Goal: Find specific page/section: Find specific page/section

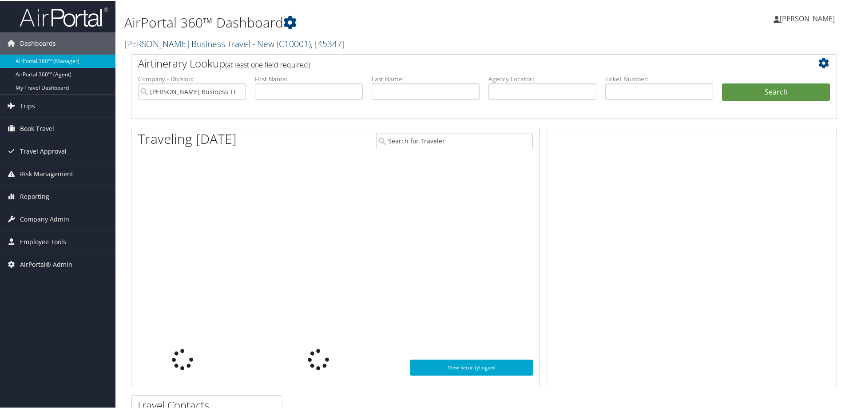
click at [157, 46] on link "[PERSON_NAME] Business Travel - New ( C10001 ) , [ 45347 ]" at bounding box center [234, 43] width 220 height 12
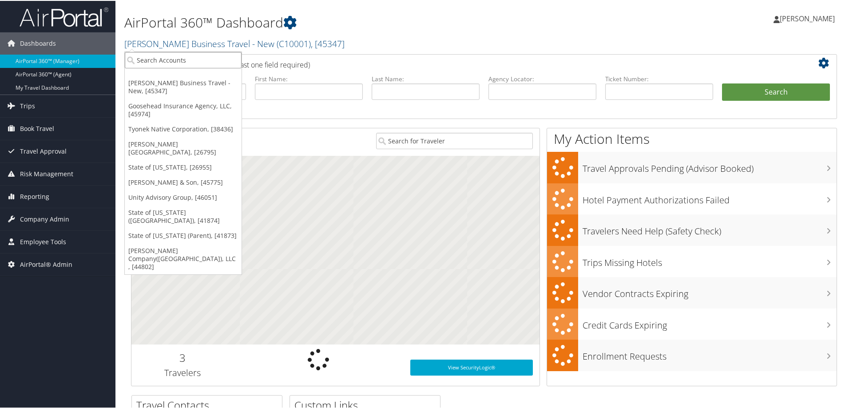
click at [165, 61] on input "search" at bounding box center [183, 59] width 117 height 16
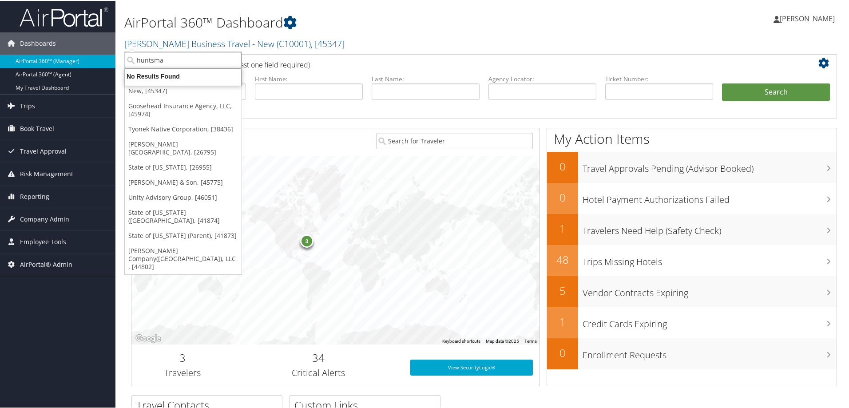
type input "huntsman"
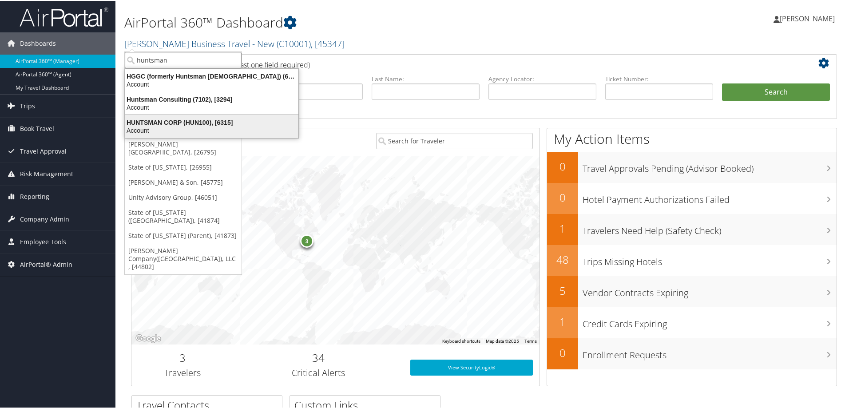
click at [185, 131] on div "Account" at bounding box center [212, 130] width 184 height 8
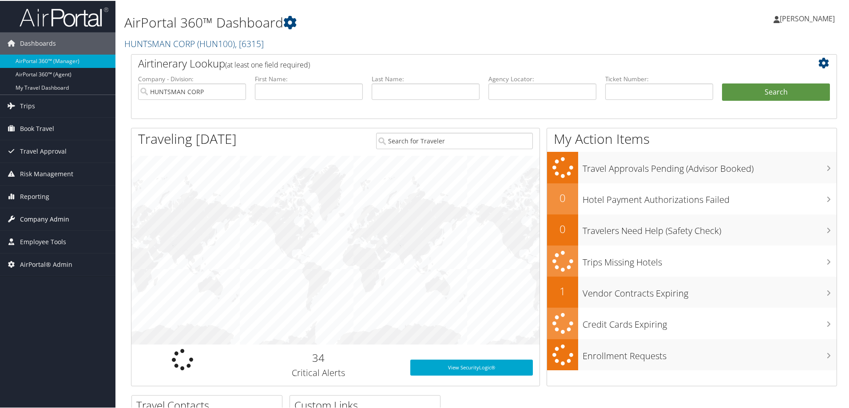
click at [40, 222] on span "Company Admin" at bounding box center [44, 218] width 49 height 22
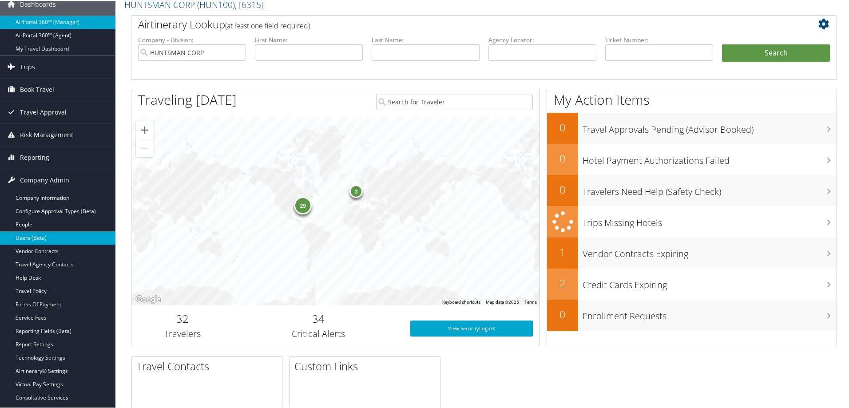
scroll to position [59, 0]
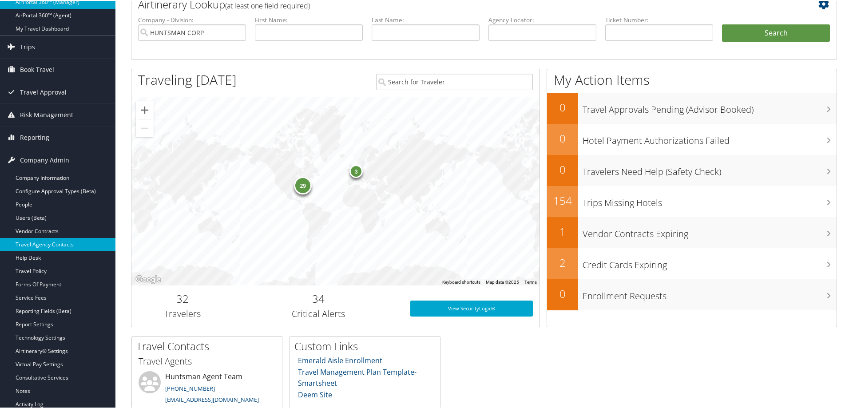
click at [34, 241] on link "Travel Agency Contacts" at bounding box center [57, 243] width 115 height 13
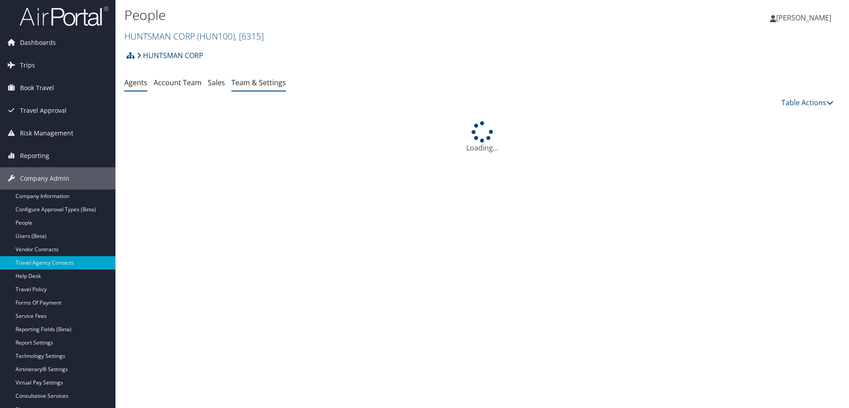
drag, startPoint x: 0, startPoint y: 0, endPoint x: 262, endPoint y: 83, distance: 274.9
click at [262, 83] on link "Team & Settings" at bounding box center [258, 83] width 55 height 10
